Goal: Task Accomplishment & Management: Use online tool/utility

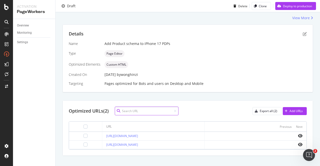
scroll to position [94, 0]
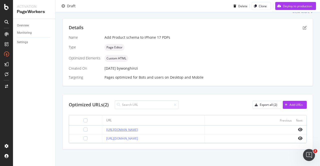
drag, startPoint x: 197, startPoint y: 129, endPoint x: 98, endPoint y: 129, distance: 99.1
click at [106, 129] on div "https://shop.singtel.com/accessories/rrp-products/apple-iphone-17" at bounding box center [153, 130] width 94 height 5
click at [196, 52] on div "Name Add Product schema to iPhone 17 PDPs Type Page Editor Optimized Elements C…" at bounding box center [188, 57] width 238 height 45
click at [298, 7] on div "Deploy to production" at bounding box center [297, 6] width 29 height 4
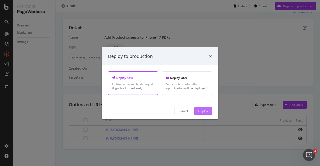
click at [206, 112] on div "Deploy" at bounding box center [203, 111] width 10 height 4
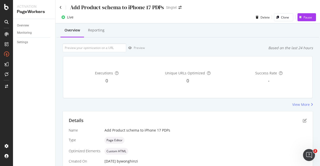
scroll to position [0, 0]
click at [60, 8] on icon at bounding box center [61, 8] width 2 height 4
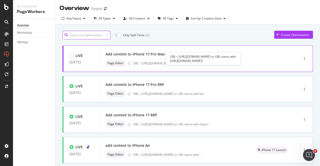
scroll to position [50, 0]
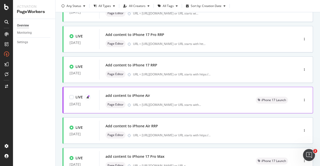
click at [143, 98] on div "add content to iPhone Air" at bounding box center [128, 95] width 45 height 5
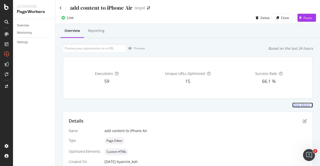
click at [302, 106] on div "View More" at bounding box center [302, 105] width 18 height 5
click at [303, 119] on icon "pen-to-square" at bounding box center [305, 121] width 4 height 4
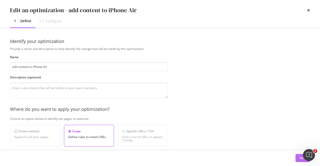
click at [298, 158] on button "Next" at bounding box center [303, 158] width 15 height 8
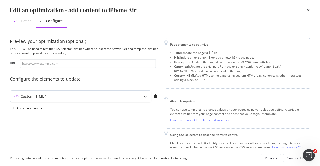
click at [143, 100] on div "modal" at bounding box center [146, 97] width 12 height 12
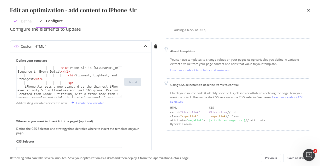
scroll to position [45, 0]
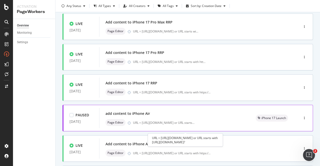
scroll to position [25, 0]
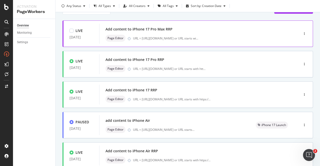
click at [154, 34] on div "Add content to iPhone 17 Pro Max RRP Page Editor URL = https://shop.singtel.com…" at bounding box center [192, 34] width 173 height 16
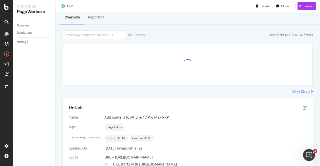
scroll to position [25, 0]
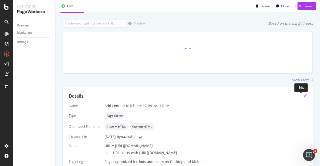
click at [303, 94] on icon "pen-to-square" at bounding box center [305, 96] width 4 height 4
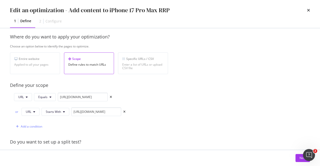
scroll to position [75, 0]
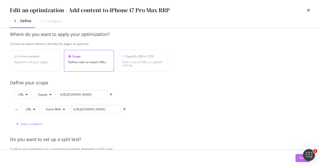
click at [298, 157] on button "Next" at bounding box center [303, 158] width 15 height 8
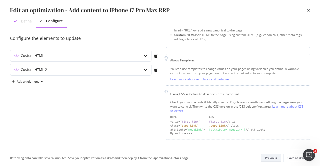
scroll to position [40, 0]
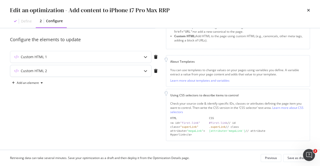
click at [109, 67] on div "Custom HTML 2" at bounding box center [80, 71] width 141 height 12
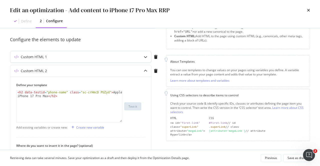
click at [104, 55] on div "Custom HTML 1" at bounding box center [70, 57] width 121 height 5
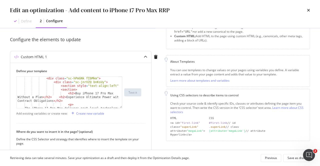
scroll to position [30, 0]
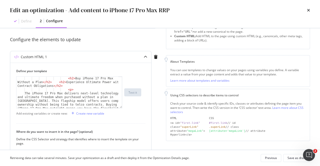
click at [139, 55] on div "Custom HTML 1" at bounding box center [80, 57] width 141 height 12
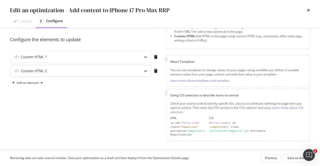
click at [101, 73] on div "Custom HTML 2" at bounding box center [70, 71] width 121 height 5
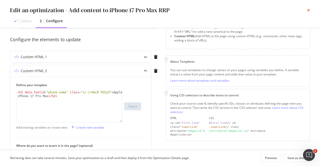
click at [308, 12] on icon "times" at bounding box center [308, 10] width 3 height 4
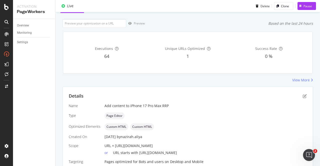
scroll to position [47, 0]
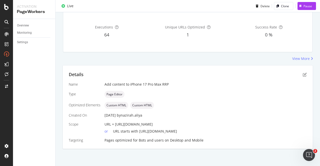
drag, startPoint x: 115, startPoint y: 125, endPoint x: 241, endPoint y: 124, distance: 125.9
click at [241, 124] on div "URL = [URL][DOMAIN_NAME]" at bounding box center [206, 124] width 202 height 5
copy span "[URL][DOMAIN_NAME]"
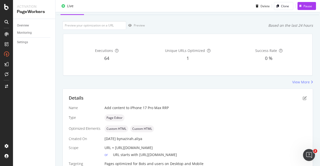
scroll to position [0, 0]
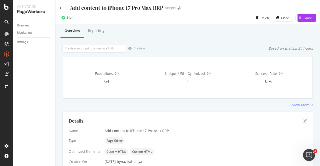
click at [59, 7] on div "Add content to iPhone 17 Pro Max RRP Singtel" at bounding box center [188, 6] width 265 height 12
click at [60, 7] on icon at bounding box center [61, 8] width 2 height 4
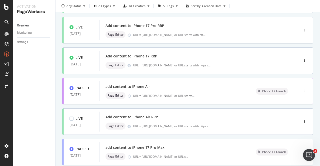
scroll to position [75, 0]
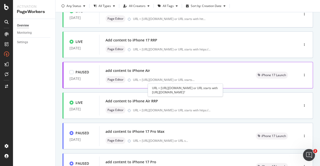
click at [195, 79] on div "URL = https://shop.singtel.com/phones/oppo-reno14-pro-5g or URL starts ..." at bounding box center [164, 80] width 62 height 4
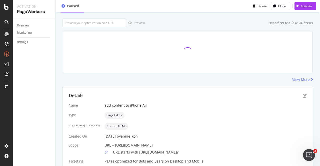
scroll to position [22, 0]
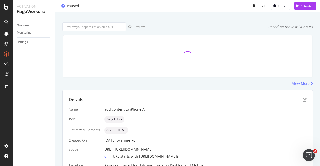
click at [299, 100] on div "Details" at bounding box center [188, 100] width 238 height 7
click at [303, 100] on icon "pen-to-square" at bounding box center [305, 100] width 4 height 4
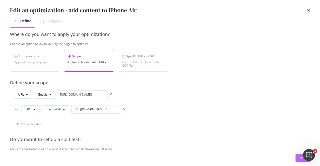
click at [299, 158] on button "Next" at bounding box center [303, 158] width 15 height 8
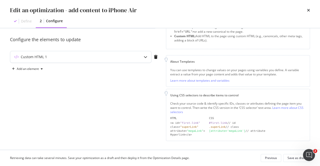
click at [120, 55] on div "Custom HTML 1" at bounding box center [70, 57] width 121 height 5
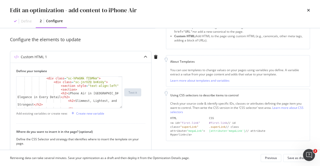
scroll to position [15, 0]
click at [310, 9] on icon "times" at bounding box center [308, 10] width 3 height 4
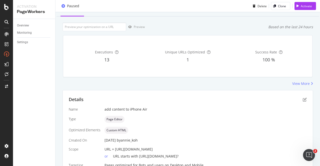
scroll to position [0, 0]
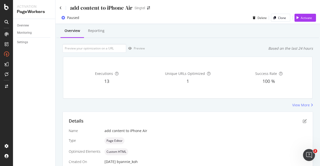
click at [62, 8] on div "add content to iPhone Air" at bounding box center [96, 8] width 73 height 8
click at [61, 7] on icon at bounding box center [61, 8] width 2 height 4
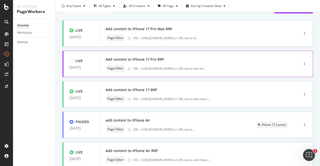
scroll to position [50, 0]
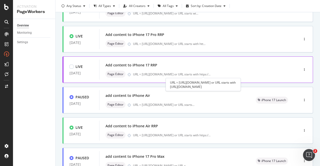
click at [152, 72] on div "URL = https://shop.singtel.com/accessories/rrp-products/apple-iphone-17 or URL …" at bounding box center [172, 74] width 78 height 4
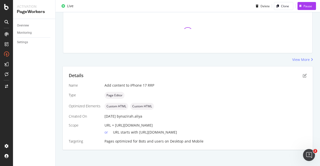
scroll to position [47, 0]
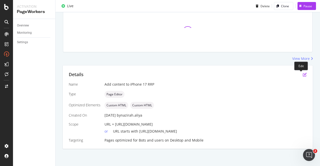
click at [303, 75] on icon "pen-to-square" at bounding box center [305, 75] width 4 height 4
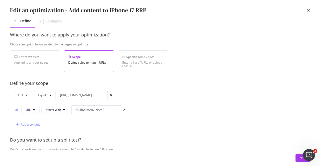
scroll to position [75, 0]
click at [298, 159] on button "Next" at bounding box center [303, 158] width 15 height 8
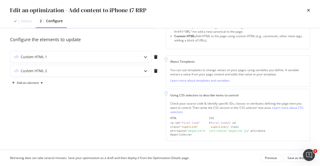
click at [60, 50] on div "Preview your optimization (optional) This URL will be used to test the CSS Sele…" at bounding box center [85, 70] width 150 height 143
click at [60, 56] on div "Custom HTML 1" at bounding box center [70, 57] width 121 height 5
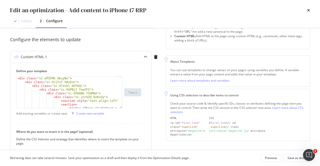
scroll to position [15, 0]
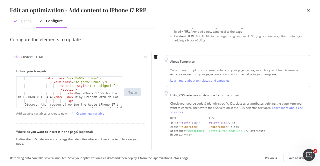
click at [50, 98] on div "< div class = "sc-hPmGNk fIbMkm" > < div class = "sc-jnrVZQ bnKsUy" > < section…" at bounding box center [68, 110] width 102 height 66
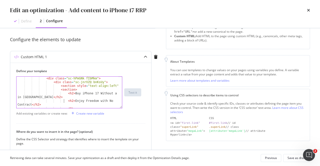
scroll to position [0, 8]
click at [69, 94] on div "< div class = "sc-hPmGNk fIbMkm" > < div class = "sc-jnrVZQ bnKsUy" > < section…" at bounding box center [68, 110] width 102 height 66
paste textarea "h1 style="font-size: 26px; font-weight: 700;""
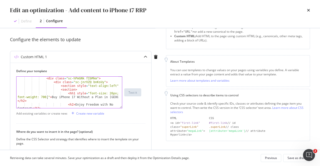
click at [66, 94] on div "< div class = "sc-hPmGNk fIbMkm" > < div class = "sc-jnrVZQ bnKsUy" > < section…" at bounding box center [68, 96] width 102 height 39
click at [24, 102] on div "< div class = "sc-hPmGNk fIbMkm" > < div class = "sc-jnrVZQ bnKsUy" > < section…" at bounding box center [68, 96] width 102 height 39
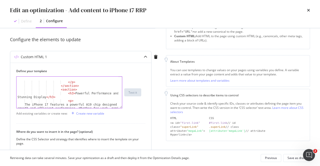
scroll to position [90, 0]
click at [70, 95] on div "</ p > </ section > < section > < h3 > Powerful Performance and Stunning Displa…" at bounding box center [68, 111] width 102 height 69
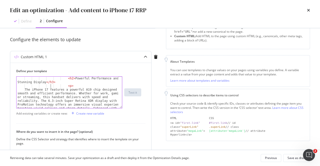
click at [52, 85] on div "< h2 > Powerful Performance and Stunning Display </ h3 > < p > The iPhone 17 fe…" at bounding box center [68, 113] width 102 height 73
click at [52, 83] on div "< h2 > Powerful Performance and Stunning Display </ h3 > < p > The iPhone 17 fe…" at bounding box center [68, 113] width 102 height 73
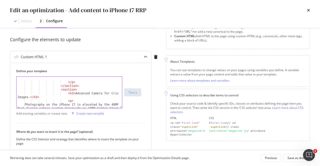
scroll to position [150, 0]
click at [68, 94] on div "</ p > </ section > < section > < h3 > Advanced Camera for Crisp Images. </ h3 …" at bounding box center [68, 110] width 102 height 66
click at [35, 98] on div "</ p > </ section > < section > < h2 > Advanced Camera for Crisp Images. </ h3 …" at bounding box center [68, 110] width 102 height 66
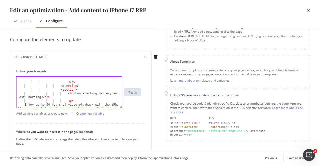
click at [67, 94] on div "</ p > </ section > < section > < h3 > Long-lasting Battery and Fast Charging <…" at bounding box center [68, 106] width 102 height 58
click at [45, 97] on div "</ p > </ section > < section > < h2 > Long-lasting Battery and Fast Charging <…" at bounding box center [68, 106] width 102 height 58
click at [67, 92] on div "Enjoy up to 30 hours of video playback with the iPhone 17’s all-day battery lif…" at bounding box center [68, 102] width 102 height 88
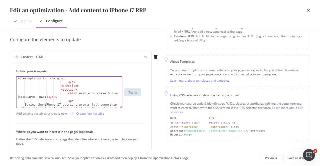
scroll to position [0, 8]
click at [39, 96] on div "Enjoy up to 30 hours of video playback with the iPhone 17’s all-day battery lif…" at bounding box center [68, 102] width 102 height 88
type textarea "<h2>Flexible Purchase Options in Singapore </h2>"
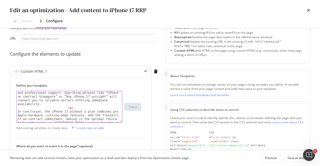
scroll to position [300, 0]
click at [84, 102] on div "Buying the iPhone 17 outright grants full ownership without contract restrictio…" at bounding box center [68, 115] width 102 height 84
click at [86, 103] on div "Buying the iPhone 17 outright grants full ownership without contract restrictio…" at bounding box center [68, 115] width 102 height 84
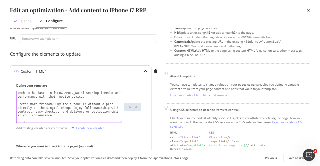
scroll to position [330, 0]
click at [86, 98] on div "In conclusion, the iPhone 17 without a plan combines premium Apple hardware, cu…" at bounding box center [68, 107] width 102 height 54
type textarea "In conclusion, the iPhone 17 without a plan combines premium Apple hardware, cu…"
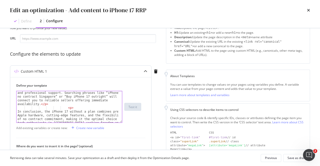
scroll to position [315, 0]
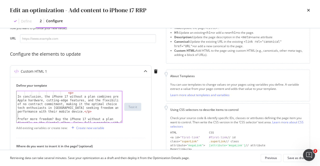
click at [63, 116] on div "< p > In conclusion, the iPhone 17 without a plan combines premium Apple hardwa…" at bounding box center [68, 116] width 102 height 51
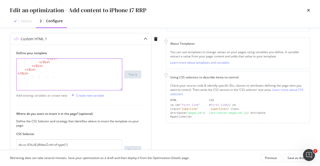
scroll to position [75, 0]
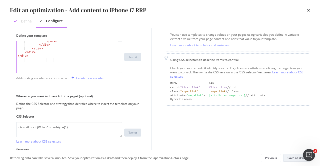
type textarea "<p>"
click at [289, 160] on div "Save as draft" at bounding box center [297, 158] width 18 height 4
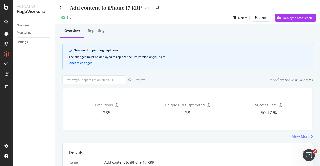
click at [61, 7] on icon at bounding box center [61, 8] width 2 height 4
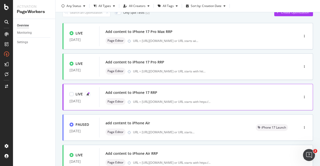
scroll to position [25, 0]
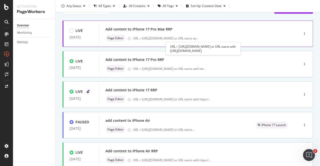
click at [178, 38] on div "URL = https://shop.singtel.com/accessories/rrp-products/apple-iphone-17-pro-max…" at bounding box center [165, 38] width 65 height 4
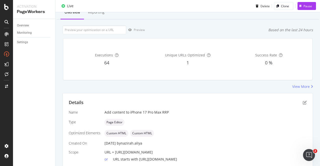
scroll to position [47, 0]
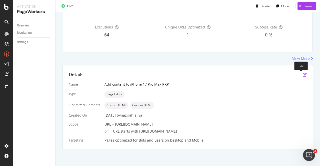
click at [303, 74] on icon "pen-to-square" at bounding box center [305, 75] width 4 height 4
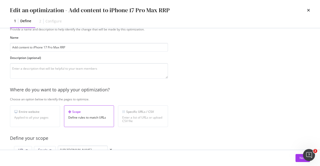
scroll to position [25, 0]
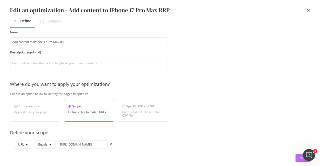
click at [299, 162] on div "Next" at bounding box center [160, 158] width 320 height 16
click at [299, 160] on button "Next" at bounding box center [303, 158] width 15 height 8
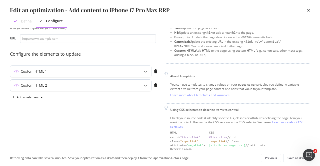
click at [146, 82] on div "modal" at bounding box center [146, 86] width 12 height 12
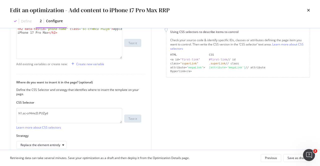
scroll to position [103, 0]
click at [306, 12] on div "Edit an optimization - Add content to iPhone 17 Pro Max RRP" at bounding box center [160, 10] width 300 height 9
click at [309, 10] on icon "times" at bounding box center [308, 10] width 3 height 4
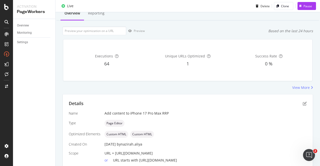
scroll to position [0, 0]
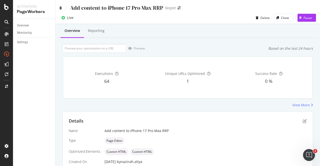
click at [61, 7] on icon at bounding box center [61, 8] width 2 height 4
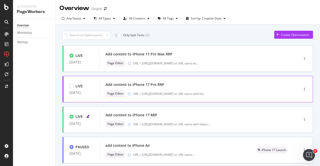
click at [157, 90] on div "Add content to iPhone 17 Pro RRP Page Editor URL = https://shop.singtel.com/acc…" at bounding box center [192, 89] width 173 height 16
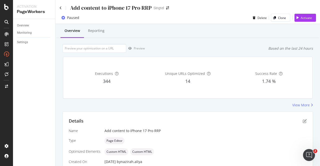
click at [62, 8] on div "Add content to iPhone 17 Pro RRP" at bounding box center [106, 8] width 92 height 8
drag, startPoint x: 59, startPoint y: 7, endPoint x: 62, endPoint y: 7, distance: 3.0
click at [60, 7] on div "Add content to iPhone 17 Pro RRP Singtel" at bounding box center [188, 6] width 265 height 12
click at [62, 7] on icon at bounding box center [61, 8] width 2 height 4
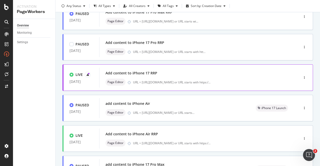
scroll to position [50, 0]
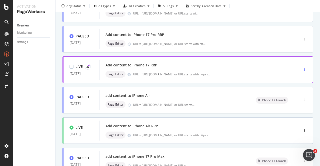
click at [302, 70] on div "button" at bounding box center [304, 69] width 5 height 3
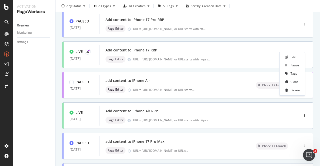
scroll to position [75, 0]
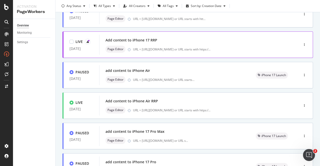
click at [140, 40] on div "Add content to iPhone 17 RRP" at bounding box center [132, 40] width 52 height 5
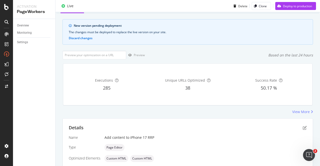
scroll to position [78, 0]
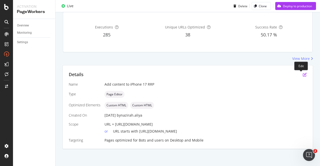
click at [303, 75] on icon "pen-to-square" at bounding box center [305, 75] width 4 height 4
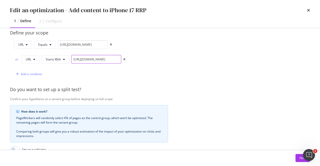
scroll to position [0, 48]
drag, startPoint x: 103, startPoint y: 59, endPoint x: 139, endPoint y: 57, distance: 36.3
click at [139, 57] on div "URL Equals https://shop.singtel.com/accessories/rrp-products/apple-iphone-17 or…" at bounding box center [89, 59] width 158 height 38
click at [120, 59] on input "https://shop.singtel.com/accessories/rrp-products/apple-iphone-17" at bounding box center [96, 59] width 50 height 9
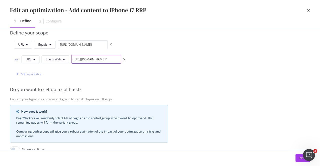
type input "https://shop.singtel.com/accessories/rrp-products/apple-iphone-17?"
click at [299, 160] on button "Next" at bounding box center [303, 158] width 15 height 8
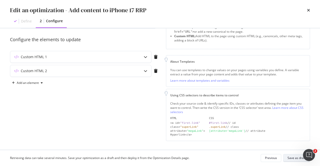
click at [295, 158] on div "Save as draft" at bounding box center [297, 158] width 18 height 4
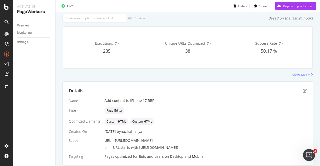
scroll to position [78, 0]
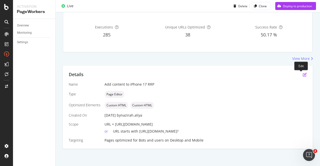
click at [303, 73] on icon "pen-to-square" at bounding box center [305, 75] width 4 height 4
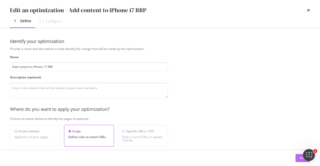
click at [298, 158] on button "Next" at bounding box center [303, 158] width 15 height 8
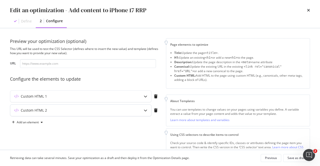
click at [85, 111] on div "Custom HTML 2" at bounding box center [70, 110] width 121 height 5
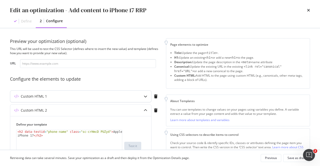
click at [84, 99] on div "Custom HTML 1" at bounding box center [80, 97] width 141 height 12
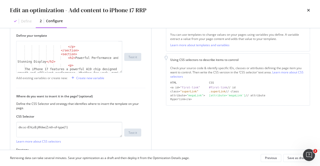
scroll to position [105, 0]
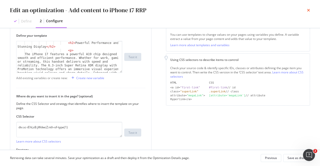
click at [309, 8] on icon "times" at bounding box center [308, 10] width 3 height 4
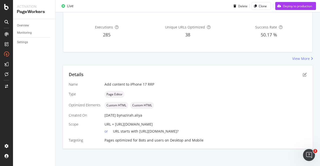
scroll to position [3, 0]
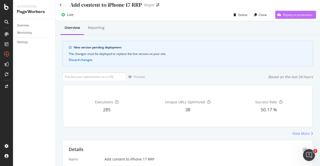
click at [294, 13] on div "Deploy to production" at bounding box center [297, 15] width 29 height 4
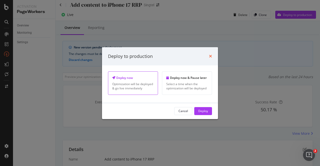
click at [210, 57] on icon "times" at bounding box center [210, 56] width 3 height 4
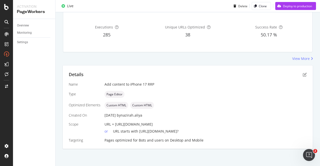
scroll to position [53, 0]
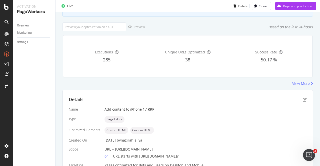
drag, startPoint x: 229, startPoint y: 148, endPoint x: 119, endPoint y: 140, distance: 110.9
click at [115, 149] on div "URL = https://shop.singtel.com/accessories/rrp-products/apple-iphone-17" at bounding box center [206, 149] width 202 height 5
copy span "https://shop.singtel.com/accessories/rrp-products/apple-iphone-17"
click at [90, 26] on input "url" at bounding box center [95, 27] width 64 height 9
paste input "https://shop.singtel.com/accessories/rrp-products/apple-iphone-17"
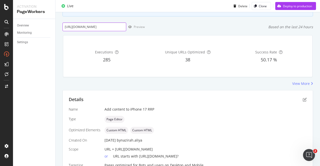
scroll to position [0, 34]
type input "https://shop.singtel.com/accessories/rrp-products/apple-iphone-17"
click at [138, 27] on div "Preview" at bounding box center [139, 27] width 11 height 4
click at [300, 4] on div "Deploy to production" at bounding box center [297, 6] width 29 height 4
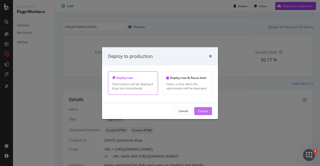
click at [204, 111] on div "Deploy" at bounding box center [203, 111] width 10 height 4
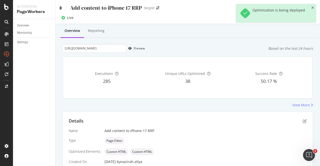
click at [61, 8] on icon at bounding box center [61, 8] width 2 height 4
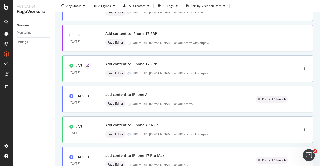
scroll to position [75, 0]
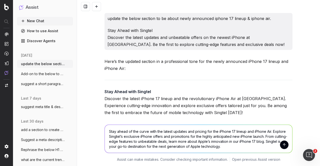
scroll to position [2058, 0]
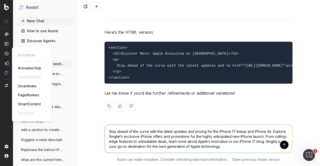
click at [35, 95] on span "PageWorkers" at bounding box center [28, 95] width 21 height 4
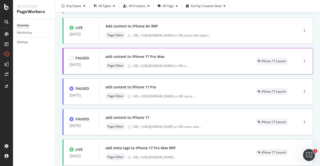
scroll to position [200, 0]
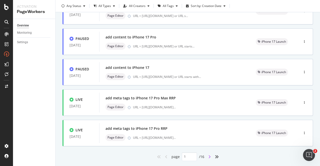
click at [208, 158] on icon "angle-right" at bounding box center [209, 157] width 3 height 4
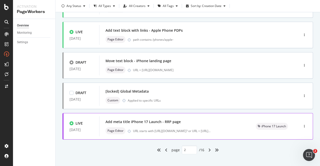
scroll to position [212, 0]
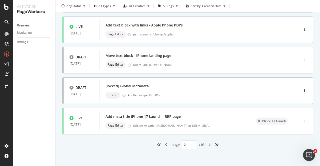
click at [208, 146] on icon "angle-right" at bounding box center [209, 145] width 3 height 4
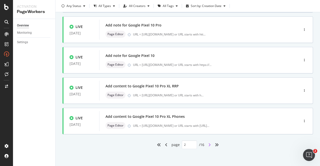
type input "3"
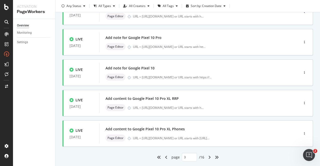
scroll to position [200, 0]
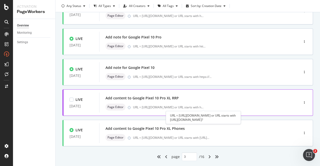
click at [169, 108] on div "URL = https://shop.singtel.com/accessories/rrp-products/google-pixel-10-pro-xl …" at bounding box center [168, 107] width 71 height 4
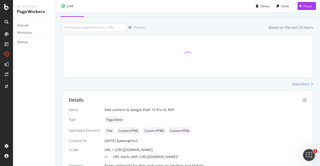
scroll to position [47, 0]
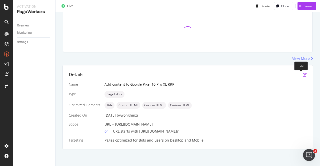
click at [303, 76] on icon "pen-to-square" at bounding box center [305, 75] width 4 height 4
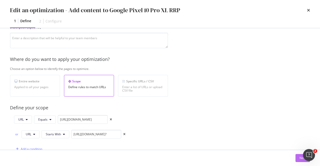
click at [302, 157] on div "Next" at bounding box center [303, 158] width 7 height 4
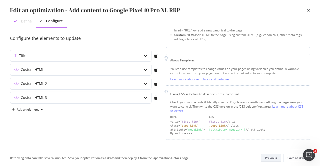
scroll to position [40, 0]
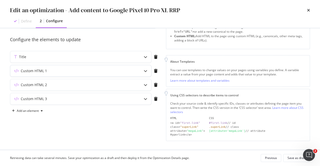
click at [139, 70] on div "Custom HTML 1" at bounding box center [80, 71] width 141 height 12
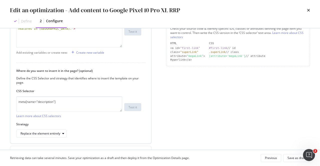
scroll to position [155, 0]
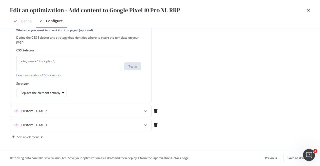
click at [140, 110] on div "Custom HTML 2" at bounding box center [80, 112] width 141 height 12
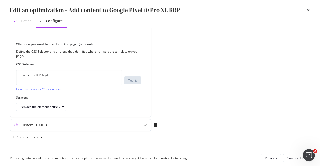
click at [130, 123] on div "Custom HTML 3" at bounding box center [70, 125] width 121 height 5
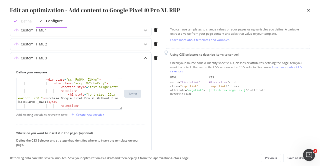
scroll to position [30, 0]
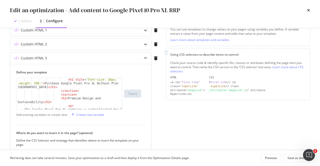
type textarea "<h1 style="font-size: 26px; font-weight: 700;">Purchase Google Pixel Pro XL Wit…"
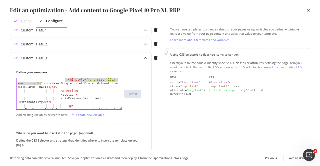
drag, startPoint x: 65, startPoint y: 79, endPoint x: 40, endPoint y: 84, distance: 25.4
click at [40, 84] on div "< h1 style = "font-size: 26px; font -weight: 700;" > Purchase Google Pixel Pro …" at bounding box center [68, 109] width 102 height 62
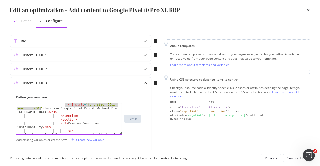
scroll to position [15, 0]
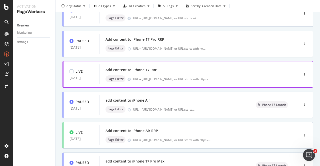
scroll to position [50, 0]
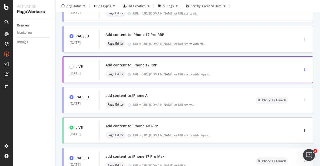
click at [302, 69] on div "button" at bounding box center [304, 69] width 5 height 3
click at [295, 86] on div "Pause" at bounding box center [295, 87] width 9 height 4
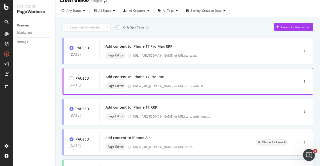
scroll to position [0, 0]
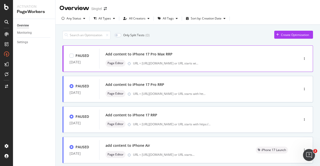
click at [146, 54] on div "Add content to iPhone 17 Pro Max RRP" at bounding box center [139, 54] width 67 height 5
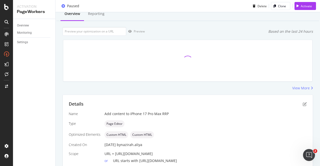
scroll to position [25, 0]
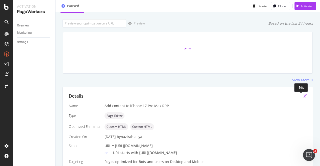
click at [303, 97] on icon "pen-to-square" at bounding box center [305, 96] width 4 height 4
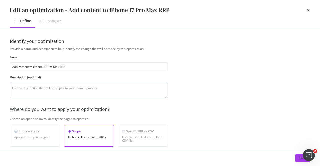
scroll to position [75, 0]
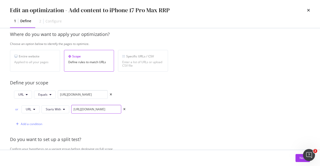
click at [105, 108] on input "[URL][DOMAIN_NAME]" at bounding box center [96, 109] width 50 height 9
type input "[URL][DOMAIN_NAME]?"
click at [299, 155] on button "Next" at bounding box center [303, 158] width 15 height 8
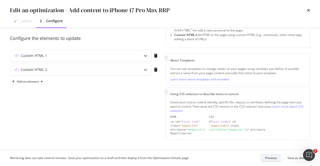
scroll to position [40, 0]
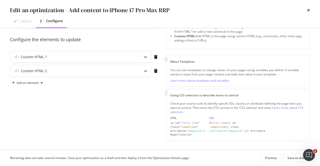
click at [112, 54] on div "Custom HTML 1" at bounding box center [80, 57] width 141 height 12
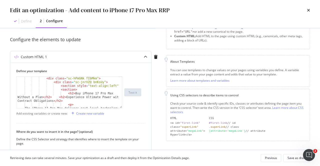
scroll to position [15, 0]
click at [68, 93] on div "< div class = "sc-hPmGNk fIbMkm" > < div class = "sc-jnrVZQ bnKsUy" > < section…" at bounding box center [68, 113] width 102 height 73
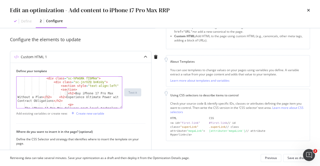
click at [56, 97] on div "< div class = "sc-hPmGNk fIbMkm" > < div class = "sc-jnrVZQ bnKsUy" > < section…" at bounding box center [68, 113] width 102 height 73
drag, startPoint x: 57, startPoint y: 96, endPoint x: 50, endPoint y: 98, distance: 7.3
click at [50, 98] on div "< div class = "sc-hPmGNk fIbMkm" > < div class = "sc-jnrVZQ bnKsUy" > < section…" at bounding box center [68, 113] width 102 height 73
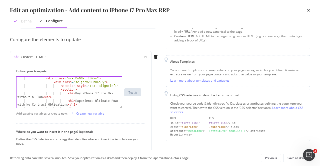
scroll to position [0, 8]
click at [68, 94] on div "< div class = "sc-hPmGNk fIbMkm" > < div class = "sc-jnrVZQ bnKsUy" > < section…" at bounding box center [68, 113] width 102 height 73
paste textarea "h1 style="font-size: 26px; font-weight: 700;""
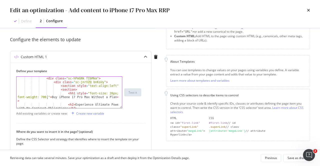
click at [67, 93] on div "< div class = "sc-hPmGNk fIbMkm" > < div class = "sc-jnrVZQ bnKsUy" > < section…" at bounding box center [68, 96] width 102 height 39
click at [110, 98] on div "< div class = "sc-hPmGNk fIbMkm" > < div class = "sc-jnrVZQ bnKsUy" > < section…" at bounding box center [68, 113] width 102 height 73
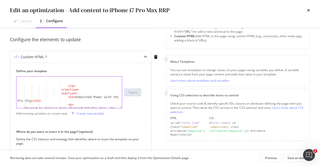
scroll to position [105, 0]
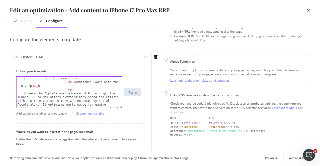
click at [68, 82] on div "< section > < h3 > Unmatched Power with the A19 Pro Chip </ h3 > < p > Powered …" at bounding box center [68, 111] width 102 height 69
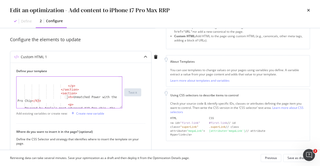
scroll to position [0, 8]
click at [38, 101] on div "</ p > </ section > < section > < h2 > Unmatched Power with the A19 Pro Chip </…" at bounding box center [68, 111] width 102 height 69
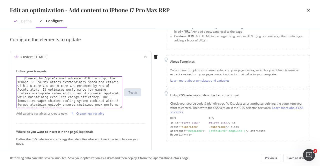
scroll to position [150, 0]
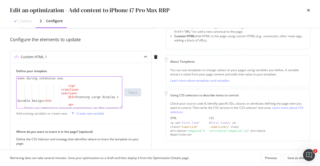
click at [69, 98] on div "Powered by Apple’s most advanced A19 Pro chip, the iPhone 17 Pro Max offers ext…" at bounding box center [68, 96] width 102 height 99
click at [48, 102] on div "Powered by Apple’s most advanced A19 Pro chip, the iPhone 17 Pro Max offers ext…" at bounding box center [68, 96] width 102 height 99
click at [69, 101] on div "Enjoy an immersive viewing experience on the expansive 6.9-inch Super Retina XD…" at bounding box center [68, 98] width 102 height 103
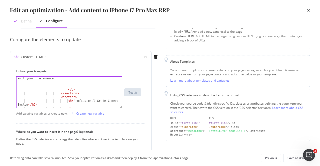
scroll to position [0, 8]
click at [35, 104] on div "Enjoy an immersive viewing experience on the expansive 6.9-inch Super Retina XD…" at bounding box center [68, 98] width 102 height 103
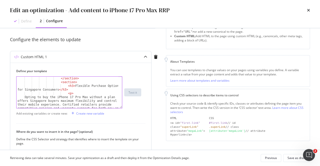
scroll to position [285, 0]
click at [69, 86] on div "</ section > < section > < h3 > Flexible Purchase Options for Singapore Consume…" at bounding box center [68, 111] width 102 height 69
click at [64, 90] on div "</ section > < section > < h2 > Flexible Purchase Options for Singapore Consume…" at bounding box center [68, 111] width 102 height 69
type textarea "<h2>Flexible Purchase Options for Singapore Consumers </h2>"
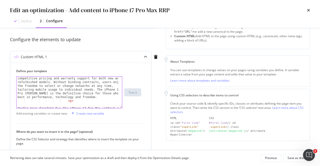
scroll to position [315, 0]
drag, startPoint x: 93, startPoint y: 97, endPoint x: 102, endPoint y: 97, distance: 9.0
click at [93, 97] on div "Opting to buy the iPhone 17 Pro Max without a plan offers Singapore buyers maxi…" at bounding box center [68, 106] width 102 height 81
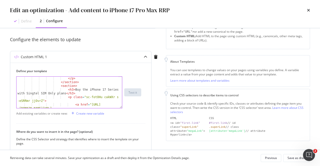
scroll to position [496, 0]
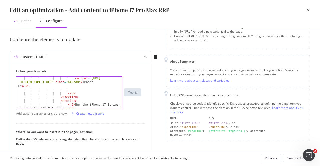
click at [73, 86] on div "< a href = "[URL] .[DOMAIN_NAME][URL]" class = "hAGcdN" > iPhone 17 </ a > | </…" at bounding box center [68, 102] width 102 height 51
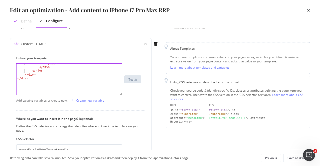
scroll to position [3, 0]
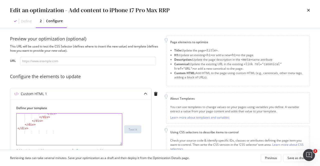
type textarea "<a href="[URL][DOMAIN_NAME]" class="hAGcdN">iPhone 17</a>"
click at [145, 92] on icon "modal" at bounding box center [146, 94] width 4 height 4
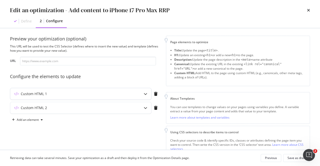
click at [143, 96] on div "modal" at bounding box center [146, 94] width 12 height 12
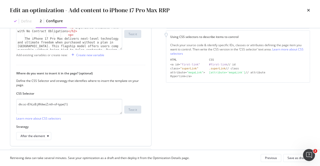
scroll to position [103, 0]
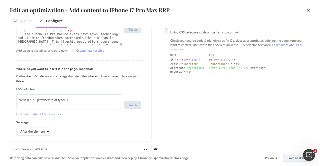
click at [290, 157] on div "Save as draft" at bounding box center [297, 158] width 18 height 4
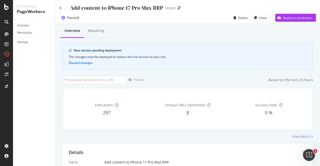
click at [59, 8] on div "Add content to iPhone 17 Pro Max RRP Singtel" at bounding box center [188, 6] width 265 height 12
click at [60, 7] on icon at bounding box center [61, 8] width 2 height 4
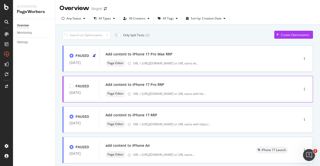
click at [153, 84] on div "Add content to iPhone 17 Pro RRP" at bounding box center [135, 84] width 59 height 5
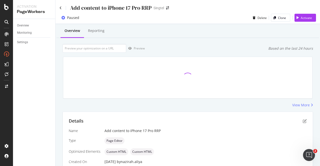
scroll to position [47, 0]
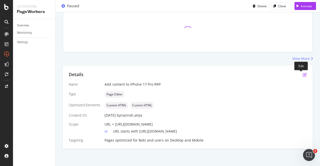
click at [303, 76] on icon "pen-to-square" at bounding box center [305, 75] width 4 height 4
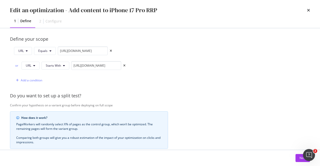
scroll to position [125, 0]
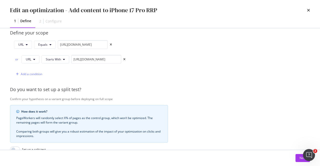
click at [97, 54] on div "URL Equals [URL][DOMAIN_NAME] or URL Starts With [URL][DOMAIN_NAME] Add a condi…" at bounding box center [68, 59] width 116 height 38
click at [100, 58] on input "[URL][DOMAIN_NAME]" at bounding box center [96, 59] width 50 height 9
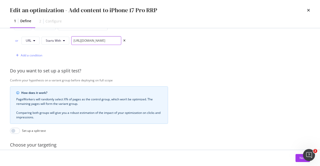
scroll to position [0, 54]
drag, startPoint x: 117, startPoint y: 39, endPoint x: 131, endPoint y: 40, distance: 14.3
click at [131, 40] on div "URL Equals [URL][DOMAIN_NAME] or URL Starts With [URL][DOMAIN_NAME] Add a condi…" at bounding box center [89, 41] width 158 height 38
click at [119, 41] on input "[URL][DOMAIN_NAME]" at bounding box center [96, 40] width 50 height 9
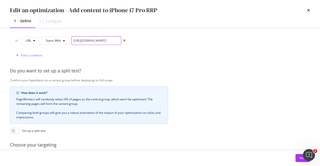
type input "[URL][DOMAIN_NAME]?"
click at [160, 47] on div "URL Equals [URL][DOMAIN_NAME] or URL Starts With [URL][DOMAIN_NAME]? Add a cond…" at bounding box center [89, 41] width 158 height 38
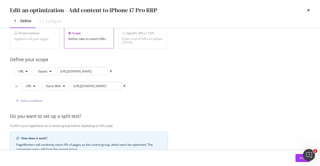
scroll to position [94, 0]
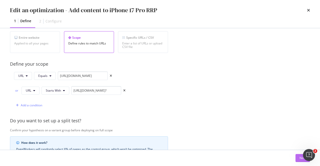
click at [301, 156] on div "Next" at bounding box center [303, 159] width 7 height 8
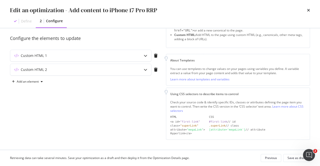
scroll to position [40, 0]
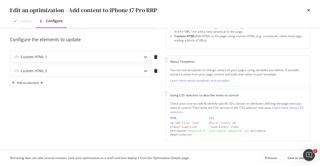
click at [111, 58] on div "Custom HTML 1" at bounding box center [70, 57] width 121 height 5
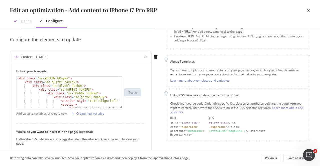
scroll to position [15, 0]
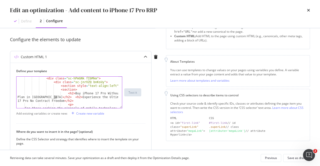
drag, startPoint x: 57, startPoint y: 98, endPoint x: 54, endPoint y: 98, distance: 3.5
click at [54, 98] on div "< div class = "sc-hPmGNk fIbMkm" > < div class = "sc-jnrVZQ bnKsUy" > < section…" at bounding box center [68, 113] width 102 height 73
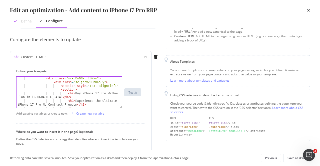
click at [69, 96] on div "< div class = "sc-hPmGNk fIbMkm" > < div class = "sc-jnrVZQ bnKsUy" > < section…" at bounding box center [68, 113] width 102 height 73
drag, startPoint x: 69, startPoint y: 94, endPoint x: 65, endPoint y: 93, distance: 3.3
click at [65, 94] on div "< div class = "sc-hPmGNk fIbMkm" > < div class = "sc-jnrVZQ bnKsUy" > < section…" at bounding box center [68, 113] width 102 height 73
paste textarea "1 style="font-size: 26px; font-weight: 700;""
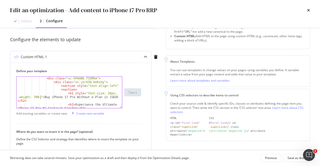
drag, startPoint x: 24, startPoint y: 101, endPoint x: 26, endPoint y: 95, distance: 6.5
click at [25, 98] on div "< div class = "sc-hPmGNk fIbMkm" > < div class = "sc-jnrVZQ bnKsUy" > < section…" at bounding box center [68, 96] width 102 height 39
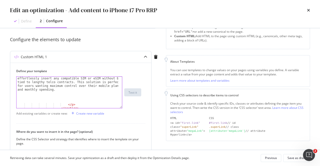
scroll to position [105, 0]
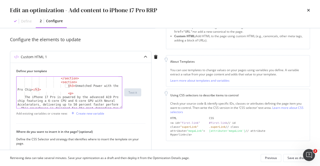
click at [68, 86] on div "</ section > < section > < h3 > Unmatched Power with the A19 Pro Chip </ h3 > <…" at bounding box center [68, 111] width 102 height 69
click at [40, 91] on div "</ section > < section > < h2 > Unmatched Power with the A19 Pro Chip </ h3 > <…" at bounding box center [68, 111] width 102 height 69
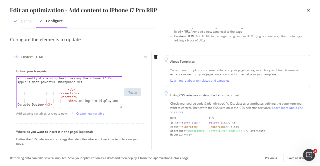
scroll to position [165, 0]
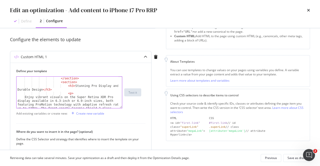
click at [69, 85] on div "</ section > < section > < h3 > Stunning Pro Display and Durable Design </ h3 >…" at bounding box center [68, 111] width 102 height 69
drag, startPoint x: 49, startPoint y: 90, endPoint x: 60, endPoint y: 79, distance: 15.8
click at [49, 90] on div "</ section > < section > < h2 > Stunning Pro Display and Durable Design </ h3 >…" at bounding box center [68, 111] width 102 height 69
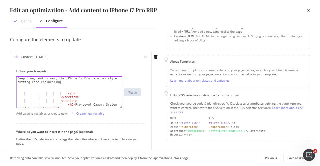
scroll to position [225, 0]
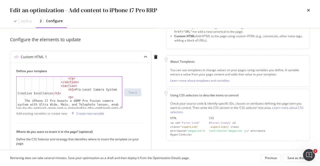
click at [69, 87] on div "</ p > </ section > < section > < h3 > Pro-Level Camera System for Creative Exc…" at bounding box center [68, 113] width 102 height 73
click at [69, 90] on div "</ p > </ section > < section > < h3 > Pro-Level Camera System for Creative Exc…" at bounding box center [68, 113] width 102 height 73
click at [57, 94] on div "</ p > </ section > < section > < h2 > Pro-Level Camera System for Creative Exc…" at bounding box center [68, 113] width 102 height 73
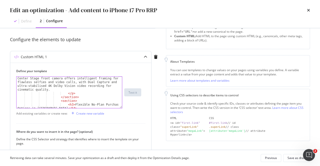
scroll to position [285, 0]
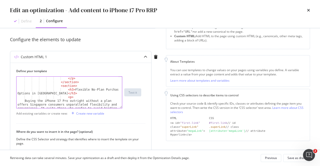
click at [68, 90] on div "</ p > </ section > < section > < h3 > Flexible No-Plan Purchase Options in [GE…" at bounding box center [68, 113] width 102 height 73
click at [59, 93] on div "</ p > </ section > < section > < h2 > Flexible No-Plan Purchase Options in [GE…" at bounding box center [68, 113] width 102 height 73
type textarea "<h2>Flexible No-Plan Purchase Options in [GEOGRAPHIC_DATA] </h2>"
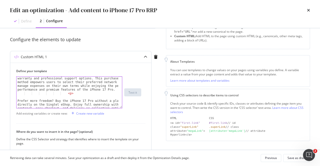
scroll to position [330, 0]
click at [111, 89] on div "Buying the iPhone 17 Pro outright without a plan offers Singapore consumers unp…" at bounding box center [68, 96] width 102 height 84
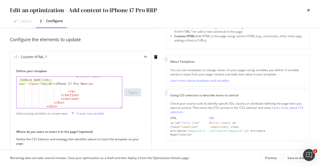
scroll to position [651, 0]
type textarea "</p>"
click at [294, 157] on div "Save as draft" at bounding box center [297, 158] width 18 height 4
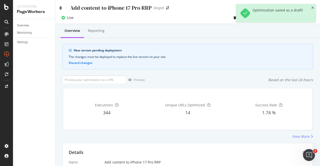
click at [61, 8] on icon at bounding box center [61, 8] width 2 height 4
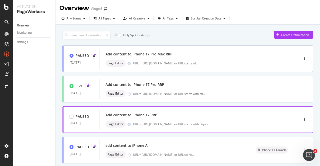
click at [147, 114] on div "Add content to iPhone 17 RRP" at bounding box center [132, 115] width 52 height 5
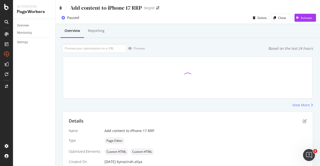
click at [60, 6] on icon at bounding box center [61, 8] width 2 height 4
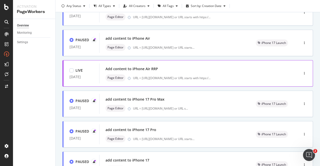
scroll to position [100, 0]
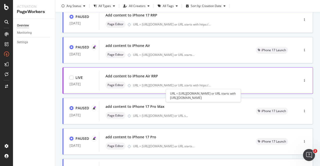
click at [161, 84] on div "URL = [URL][DOMAIN_NAME] or URL starts with https:/ ..." at bounding box center [172, 85] width 78 height 4
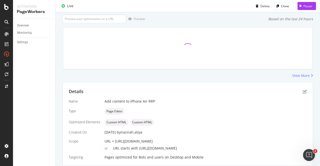
scroll to position [22, 0]
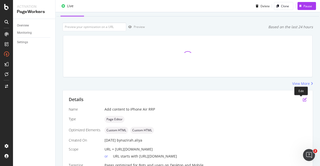
click at [303, 100] on icon "pen-to-square" at bounding box center [305, 100] width 4 height 4
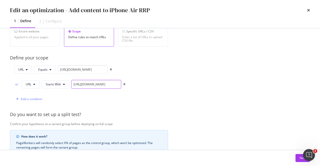
scroll to position [0, 48]
drag, startPoint x: 95, startPoint y: 84, endPoint x: 199, endPoint y: 85, distance: 104.1
click at [199, 85] on div "Provide a name and description to help identify the change that will be made by…" at bounding box center [160, 89] width 300 height 285
type input "https://shop.singtel.com/accessories/rrp-products/apple-iphone-air?"
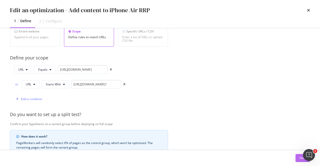
scroll to position [0, 0]
click at [297, 156] on button "Next" at bounding box center [303, 158] width 15 height 8
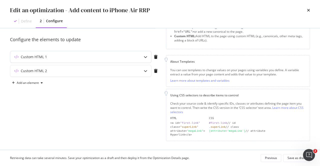
click at [84, 57] on div "Custom HTML 1" at bounding box center [70, 57] width 121 height 5
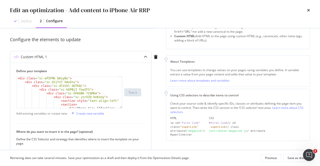
scroll to position [15, 0]
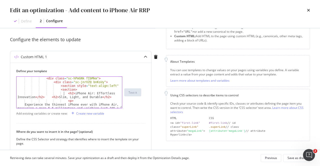
click at [64, 93] on div "< div class = "sc-hPmGNk fIbMkm" > < div class = "sc-jnrVZQ bnKsUy" > < section…" at bounding box center [68, 106] width 102 height 58
click at [65, 93] on div "< div class = "sc-hPmGNk fIbMkm" > < div class = "sc-jnrVZQ bnKsUy" > < section…" at bounding box center [68, 106] width 102 height 58
paste textarea "1 style="font-size: 26px; font-weight: 700;""
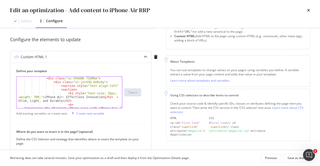
click at [105, 98] on div "< div class = "sc-hPmGNk fIbMkm" > < div class = "sc-jnrVZQ bnKsUy" > < section…" at bounding box center [68, 106] width 102 height 58
click at [110, 97] on div "< div class = "sc-hPmGNk fIbMkm" > < div class = "sc-jnrVZQ bnKsUy" > < section…" at bounding box center [68, 106] width 102 height 58
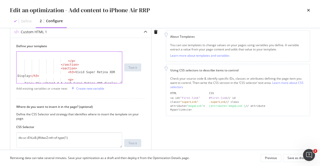
scroll to position [75, 0]
click at [69, 73] on div "</ p > </ section > < section > < h3 > Vivid Super Retina XDR Display </ h3 > <…" at bounding box center [68, 81] width 102 height 58
click at [37, 76] on div "</ p > </ section > < section > < h2 > Vivid Super Retina XDR Display </ h3 > <…" at bounding box center [68, 81] width 102 height 58
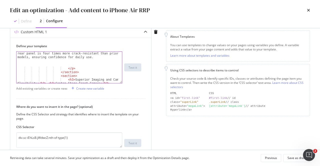
scroll to position [135, 0]
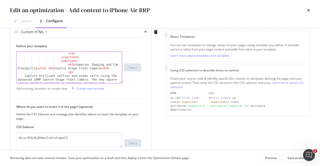
click at [69, 65] on div "</ p > </ section > < section > < h3 > Superior Imaging and Camera Flexibility …" at bounding box center [68, 79] width 102 height 54
click at [43, 70] on div "</ p > </ section > < section > < h2 > Superior Imaging and Camera Flexibility …" at bounding box center [68, 79] width 102 height 54
click at [49, 69] on div "</ p > </ section > < section > < h2 > Superior Imaging and Camera Flexibility …" at bounding box center [68, 79] width 102 height 54
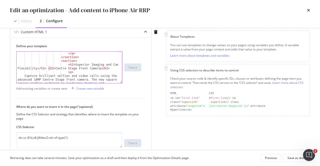
click at [47, 67] on div "</ p > </ section > < section > < h2 > Superior Imaging and Camera Flexibility …" at bounding box center [68, 79] width 102 height 54
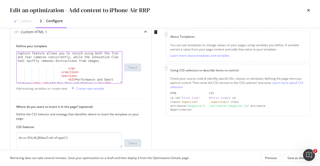
scroll to position [240, 0]
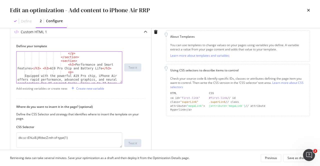
click at [68, 65] on div "</ p > </ section > < section > < h3 > Performance and Smart Features </ h3 > <…" at bounding box center [68, 79] width 102 height 54
click at [39, 68] on div "</ p > </ section > < section > < h2 > Performance and Smart Features </ h3 > <…" at bounding box center [68, 79] width 102 height 54
click at [42, 70] on div "</ p > </ section > < section > < h2 > Performance and Smart Features </ h2 > <…" at bounding box center [68, 79] width 102 height 54
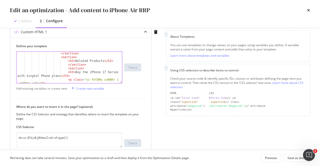
scroll to position [435, 0]
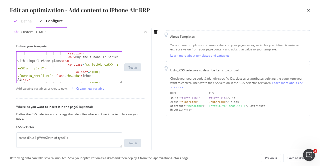
type textarea "<h3>A19 Pro Chip and Battery Life </h3>"
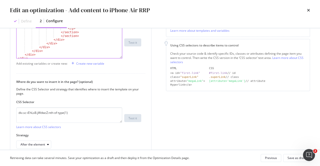
scroll to position [115, 0]
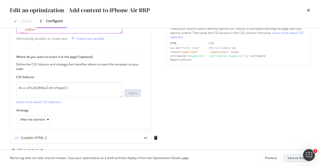
click at [291, 159] on div "Save as draft" at bounding box center [297, 158] width 18 height 4
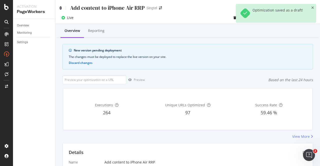
click at [60, 7] on icon at bounding box center [61, 8] width 2 height 4
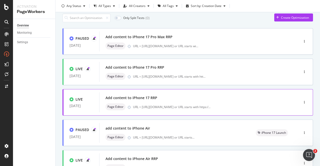
scroll to position [25, 0]
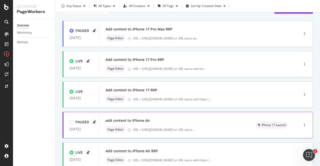
click at [212, 123] on div "add content to iPhone Air" at bounding box center [175, 120] width 138 height 7
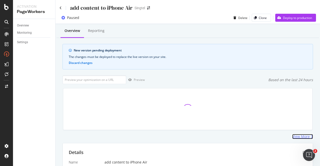
click at [295, 135] on div "View More" at bounding box center [302, 136] width 18 height 5
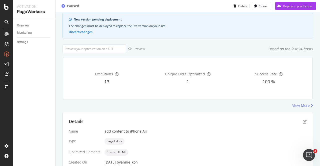
scroll to position [75, 0]
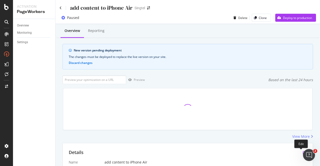
click at [303, 153] on icon "pen-to-square" at bounding box center [305, 153] width 4 height 4
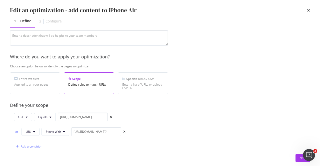
scroll to position [75, 0]
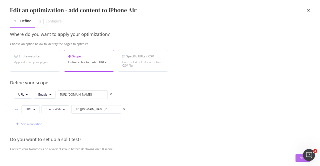
click at [297, 160] on button "Next" at bounding box center [303, 158] width 15 height 8
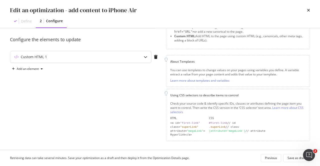
click at [130, 57] on div "Custom HTML 1" at bounding box center [70, 57] width 121 height 5
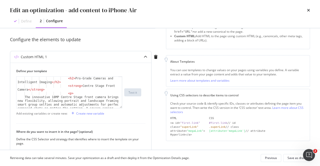
scroll to position [120, 0]
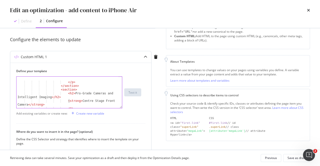
click at [69, 100] on div "</ p > </ section > < section > < h2 > Pro-Grade Cameras and Intelligent Imagin…" at bounding box center [68, 106] width 102 height 58
click at [27, 105] on div "</ p > </ section > < section > < h2 > Pro-Grade Cameras and Intelligent Imagin…" at bounding box center [68, 106] width 102 height 58
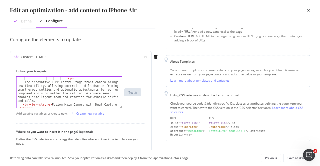
scroll to position [165, 0]
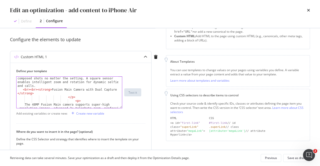
click at [44, 89] on div "The innovative 18MP Centre Stage front camera brings new flexibility, allowing …" at bounding box center [68, 106] width 102 height 81
click at [110, 92] on div "The innovative 18MP Centre Stage front camera brings new flexibility, allowing …" at bounding box center [68, 106] width 102 height 81
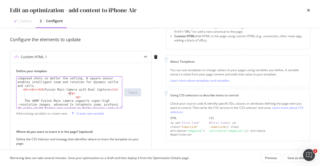
click at [110, 92] on div "The innovative 18MP Centre Stage front camera brings new flexibility, allowing …" at bounding box center [68, 106] width 102 height 81
click at [110, 89] on div "The innovative 18MP Centre Stage front camera brings new flexibility, allowing …" at bounding box center [68, 106] width 102 height 81
click at [47, 85] on div "The innovative 18MP Centre Stage front camera brings new flexibility, allowing …" at bounding box center [68, 106] width 102 height 81
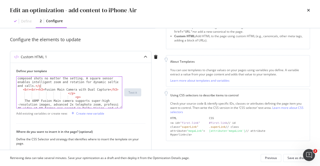
scroll to position [0, 41]
drag, startPoint x: 35, startPoint y: 90, endPoint x: 23, endPoint y: 90, distance: 12.3
click at [23, 90] on div "The innovative 18MP Centre Stage front camera brings new flexibility, allowing …" at bounding box center [68, 106] width 102 height 81
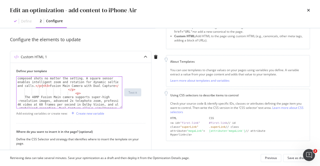
scroll to position [0, 1]
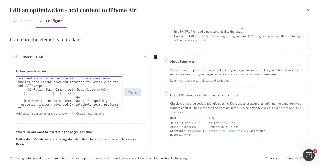
click at [73, 93] on div "The innovative 18MP Centre Stage front camera brings new flexibility, allowing …" at bounding box center [68, 106] width 102 height 81
type textarea "<"
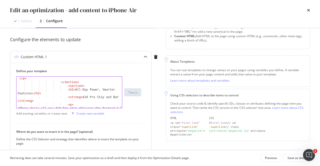
scroll to position [225, 0]
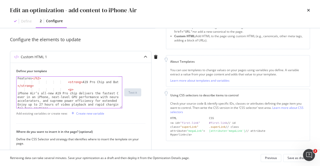
click at [71, 83] on div "< h2 > All-Day Power, Smarter Features </ h2 > < strong > A19 Pro Chip and Batt…" at bounding box center [68, 94] width 102 height 43
click at [23, 87] on div "< h2 > All-Day Power, Smarter Features </ h2 > < h3 > A19 Pro Chip and Battery …" at bounding box center [68, 94] width 102 height 43
click at [23, 87] on div "< h2 > All-Day Power, Smarter Features </ h2 > < h3 > A19 Pro Chip and Battery …" at bounding box center [68, 93] width 102 height 32
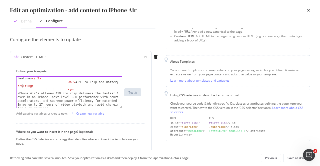
click at [26, 87] on div "< h2 > All-Day Power, Smarter Features </ h2 > < h3 > A19 Pro Chip and Battery …" at bounding box center [68, 94] width 102 height 43
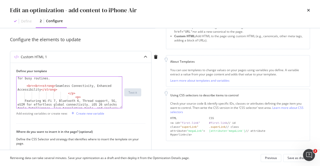
scroll to position [255, 0]
click at [55, 80] on div "iPhone Air’s all-new A19 Pro chip delivers the fastest CPU ever in an iPhone, n…" at bounding box center [68, 98] width 102 height 73
type textarea "iPhone Air’s all-new A19 Pro chip delivers the fastest CPU ever in an iPhone, n…"
click at [62, 83] on div "iPhone Air’s all-new A19 Pro chip delivers the fastest CPU ever in an iPhone, n…" at bounding box center [68, 98] width 102 height 73
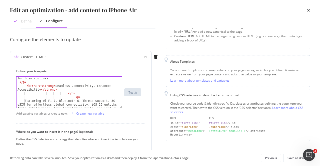
click at [39, 85] on div "iPhone Air’s all-new A19 Pro chip delivers the fastest CPU ever in an iPhone, n…" at bounding box center [68, 98] width 102 height 73
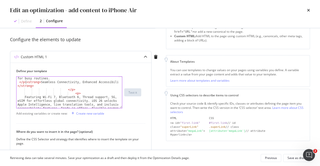
scroll to position [0, 0]
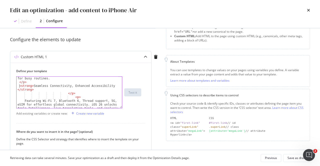
click at [26, 86] on div "iPhone Air’s all-new A19 Pro chip delivers the fastest CPU ever in an iPhone, n…" at bounding box center [68, 98] width 102 height 73
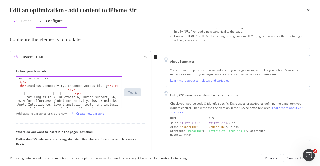
scroll to position [0, 1]
click at [112, 85] on div "iPhone Air’s all-new A19 Pro chip delivers the fastest CPU ever in an iPhone, n…" at bounding box center [68, 98] width 102 height 73
click at [75, 89] on div "iPhone Air’s all-new A19 Pro chip delivers the fastest CPU ever in an iPhone, n…" at bounding box center [68, 98] width 102 height 73
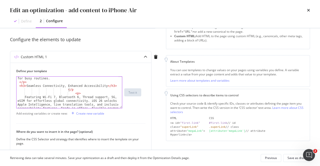
type textarea "<"
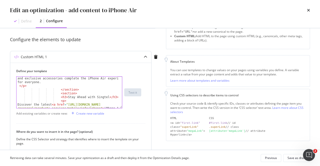
scroll to position [300, 0]
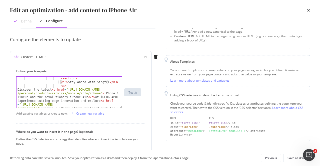
click at [61, 82] on div "< section > < h3 > Stay Ahead with Singtel </ h3 > < p > Discover the latest < …" at bounding box center [68, 113] width 102 height 73
click at [107, 83] on div "< section > < h2 > Stay Ahead with Singtel </ h3 > < p > Discover the latest < …" at bounding box center [68, 113] width 102 height 73
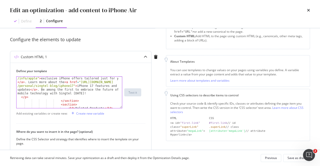
scroll to position [345, 0]
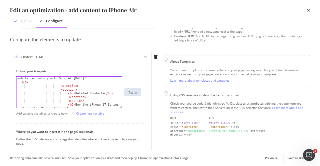
click at [68, 93] on div "Discover the latest < a href = "https://www.singtel.com /personal/products-serv…" at bounding box center [68, 81] width 102 height 77
click at [103, 94] on div "Discover the latest < a href = "https://www.singtel.com /personal/products-serv…" at bounding box center [68, 81] width 102 height 77
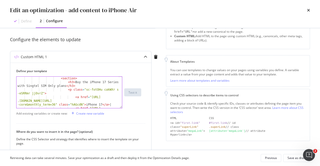
scroll to position [405, 0]
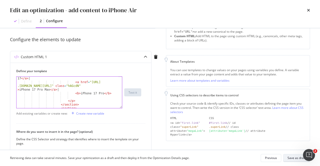
type textarea "<h2>Related Products</h2>"
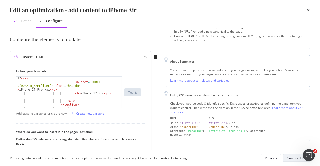
click at [291, 157] on div "Save as draft" at bounding box center [297, 158] width 18 height 4
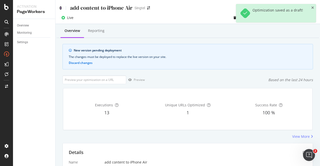
click at [61, 8] on icon at bounding box center [61, 8] width 2 height 4
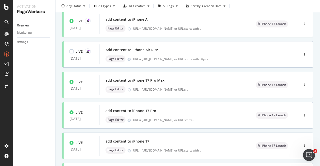
scroll to position [150, 0]
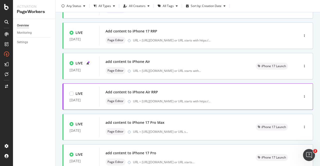
scroll to position [100, 0]
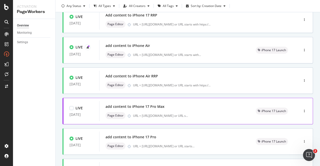
click at [172, 109] on div "add content to iPhone 17 Pro Max" at bounding box center [175, 106] width 138 height 7
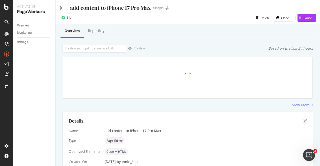
click at [61, 8] on icon at bounding box center [61, 8] width 2 height 4
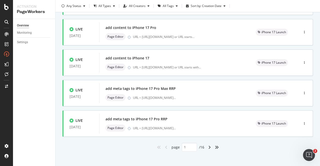
scroll to position [212, 0]
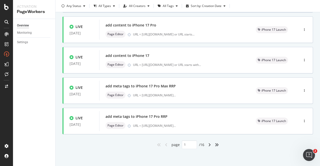
click at [206, 144] on div "angle-right" at bounding box center [209, 145] width 7 height 8
type input "2"
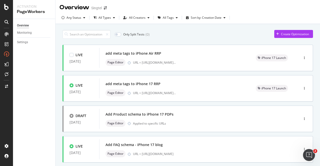
scroll to position [0, 0]
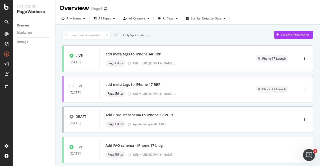
click at [153, 86] on div "add meta tags to iPhone 17 RRP" at bounding box center [133, 84] width 55 height 5
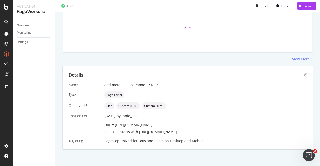
scroll to position [47, 0]
click at [303, 75] on icon "pen-to-square" at bounding box center [305, 75] width 4 height 4
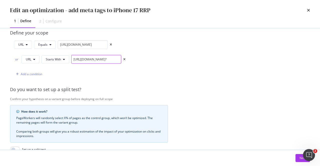
scroll to position [0, 50]
drag, startPoint x: 92, startPoint y: 59, endPoint x: 191, endPoint y: 68, distance: 100.0
click at [174, 63] on div "Provide a name and description to help identify the change that will be made by…" at bounding box center [160, 64] width 300 height 285
click at [214, 67] on div "Provide a name and description to help identify the change that will be made by…" at bounding box center [160, 64] width 300 height 285
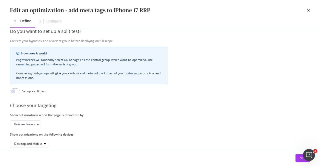
scroll to position [194, 0]
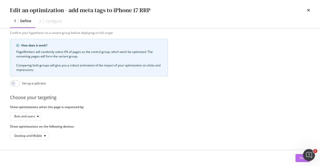
click at [299, 158] on button "Next" at bounding box center [303, 158] width 15 height 8
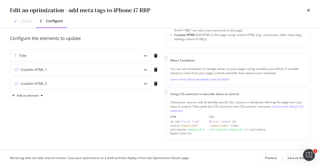
scroll to position [40, 0]
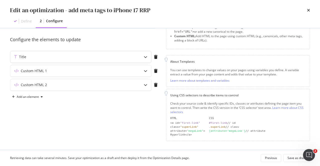
click at [66, 57] on div "Title" at bounding box center [70, 57] width 121 height 5
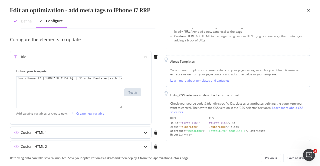
click at [61, 134] on div "Custom HTML 1" at bounding box center [70, 132] width 121 height 5
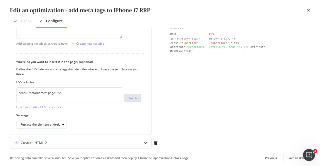
scroll to position [140, 0]
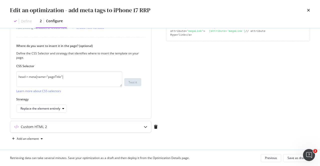
click at [64, 122] on div "Custom HTML 2" at bounding box center [80, 127] width 141 height 12
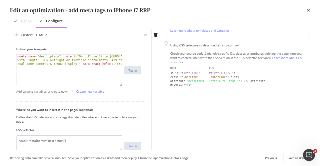
scroll to position [115, 0]
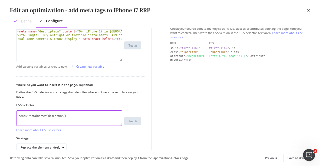
drag, startPoint x: 73, startPoint y: 116, endPoint x: 0, endPoint y: 111, distance: 73.5
click at [0, 111] on div "Preview your optimization (optional) This URL will be used to test the CSS Sele…" at bounding box center [160, 89] width 320 height 122
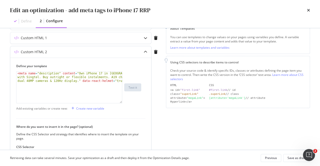
scroll to position [67, 0]
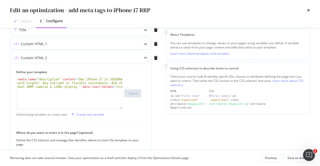
click at [144, 43] on icon "modal" at bounding box center [146, 44] width 4 height 4
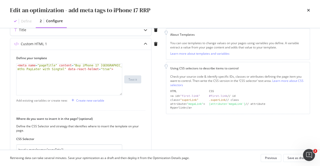
click at [144, 31] on div "modal" at bounding box center [146, 30] width 12 height 12
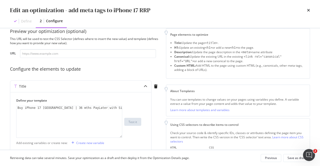
scroll to position [0, 0]
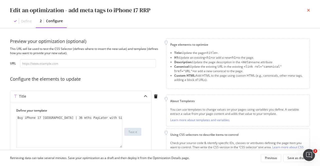
click at [308, 11] on icon "times" at bounding box center [308, 10] width 3 height 4
